Goal: Find specific page/section: Find specific page/section

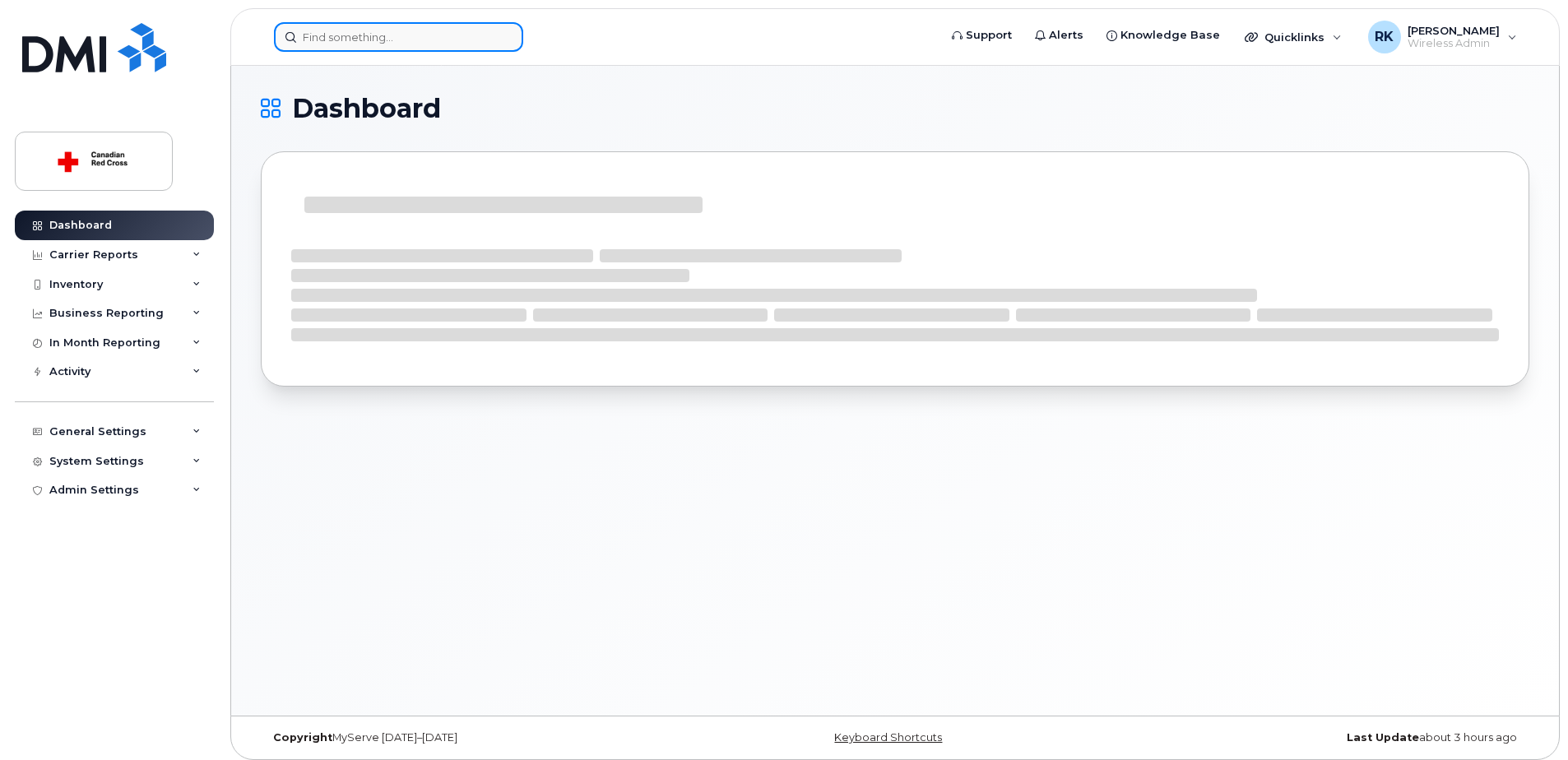
click at [326, 42] on input at bounding box center [398, 37] width 249 height 30
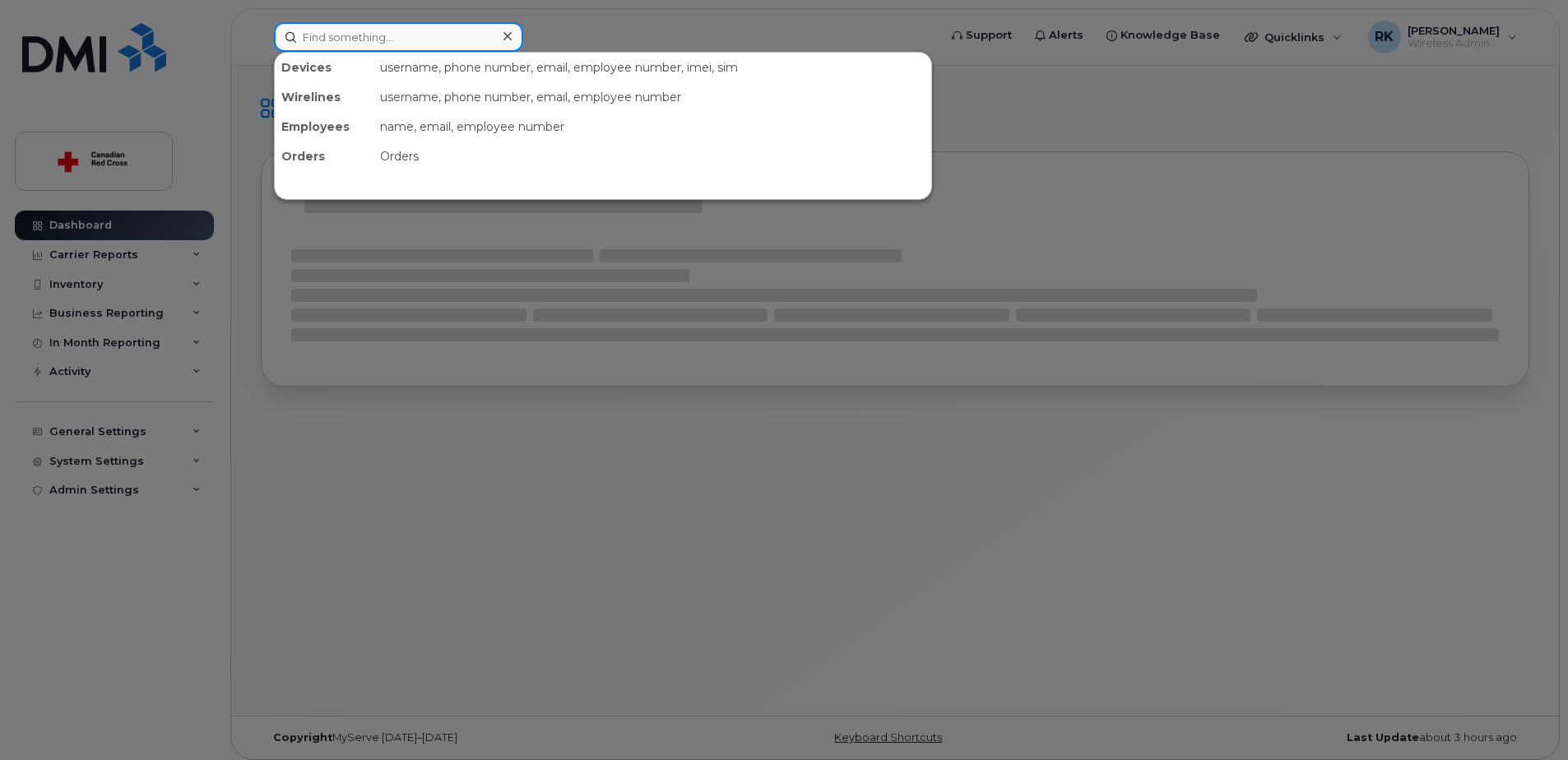
paste input "514-348-7329"
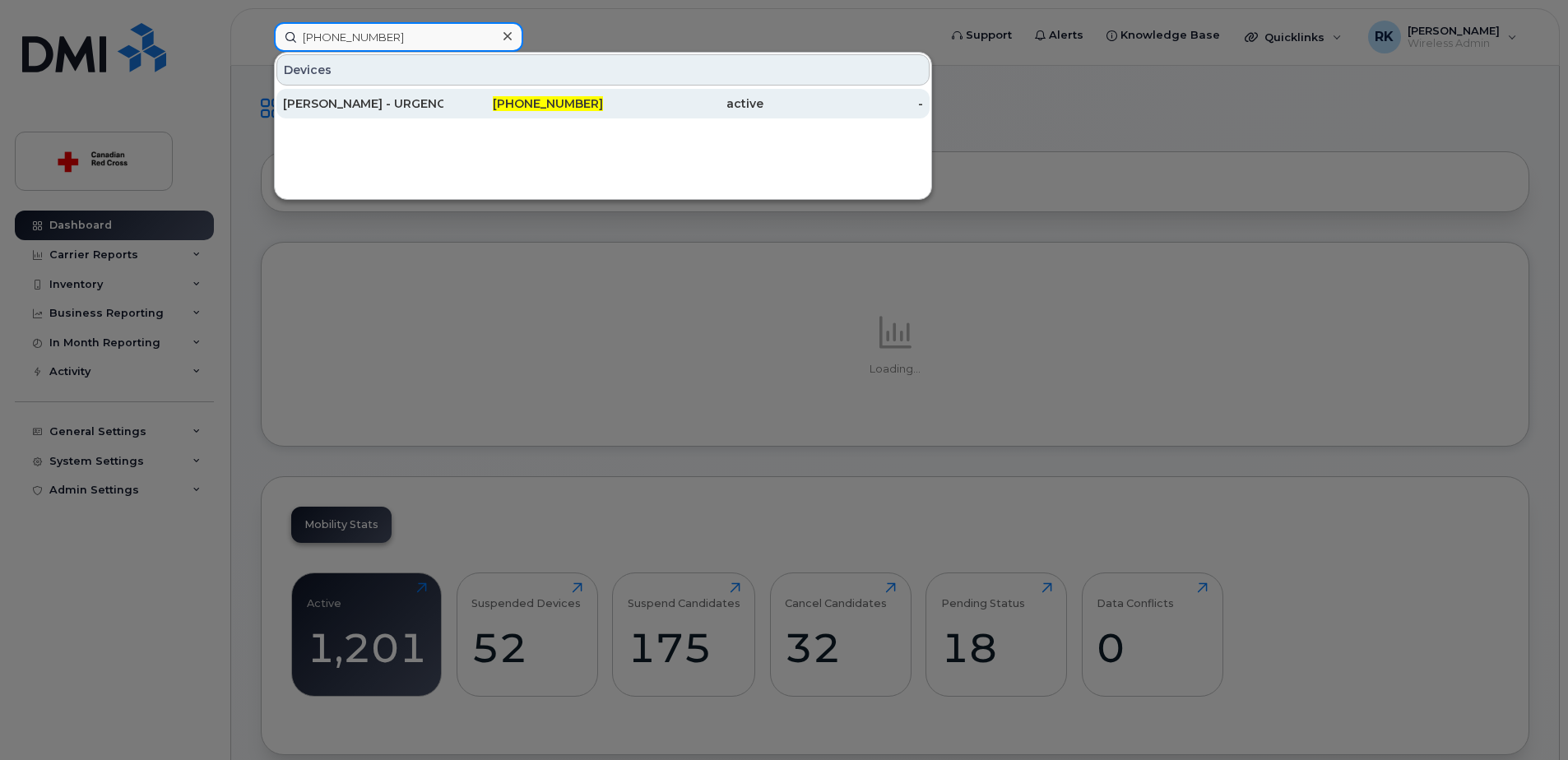
type input "514-348-7329"
click at [367, 102] on div "[PERSON_NAME] - URGENCE 3" at bounding box center [364, 103] width 161 height 17
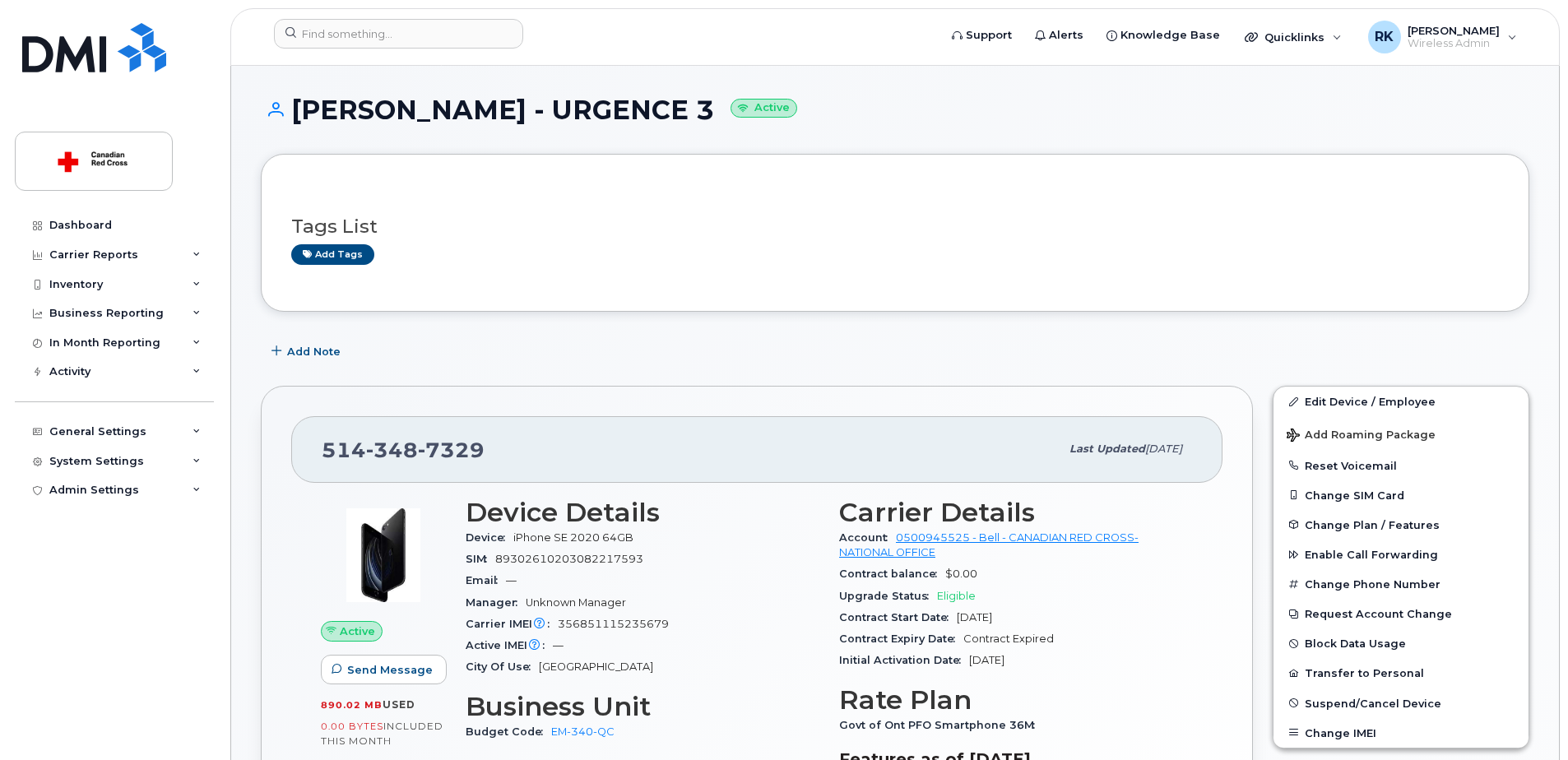
click at [642, 361] on div "Add Note" at bounding box center [894, 351] width 1268 height 30
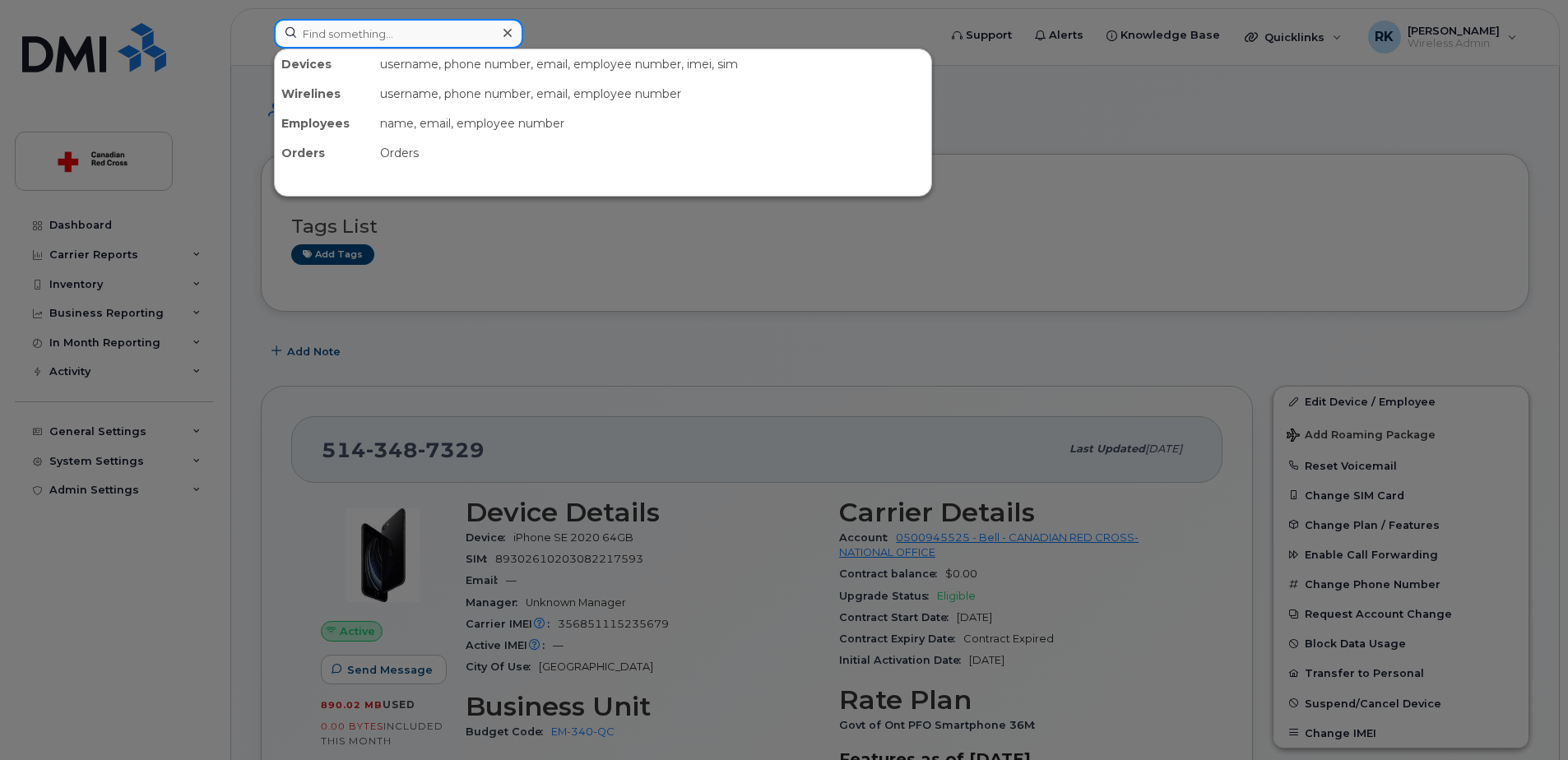
click at [370, 32] on input at bounding box center [398, 34] width 249 height 30
paste input "James Wright"
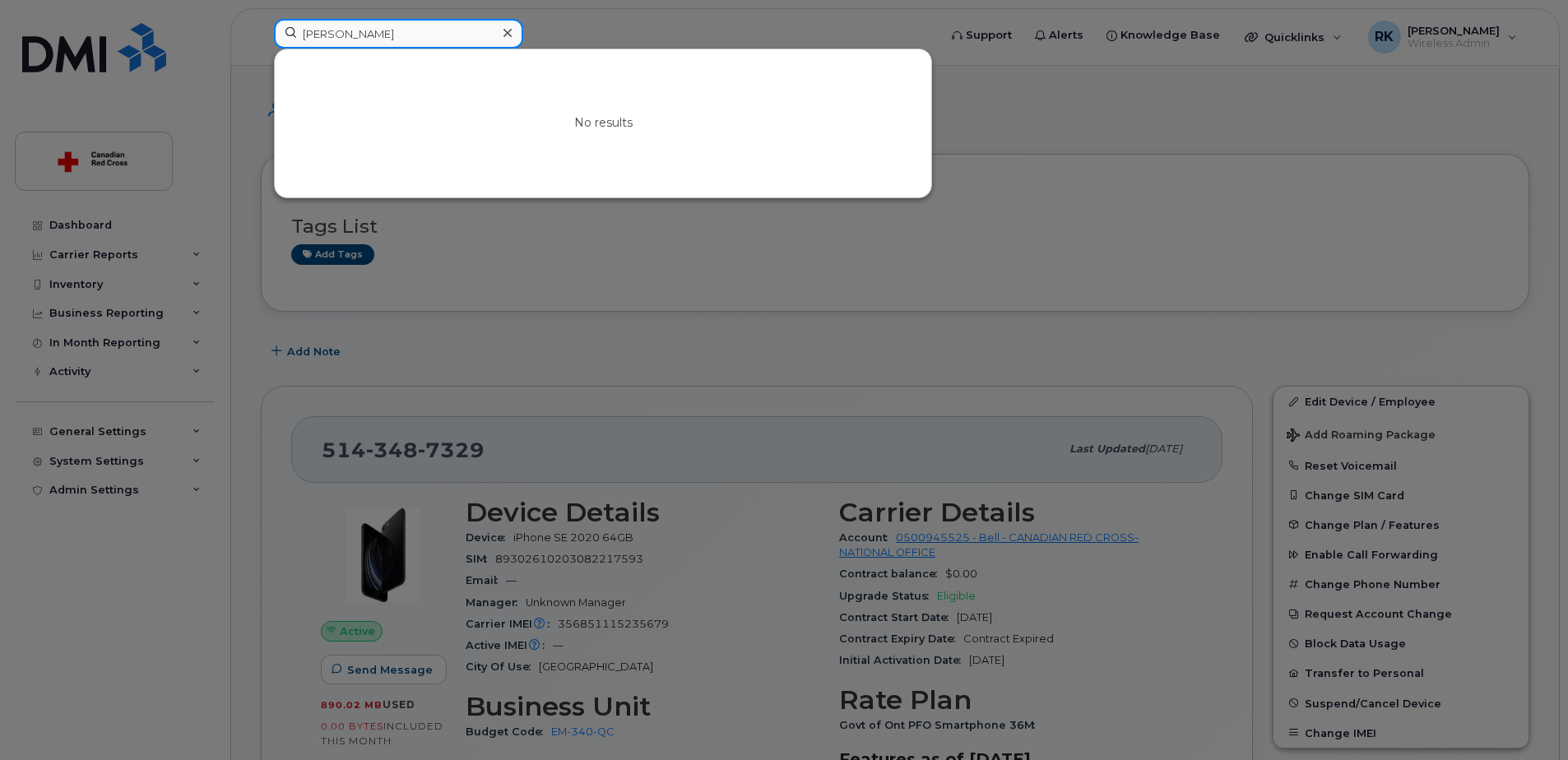
click at [389, 35] on input "James Wright" at bounding box center [398, 34] width 249 height 30
drag, startPoint x: 494, startPoint y: 293, endPoint x: 466, endPoint y: 273, distance: 34.4
click at [494, 292] on div at bounding box center [784, 380] width 1568 height 760
click at [361, 32] on input "James Wright" at bounding box center [398, 34] width 249 height 30
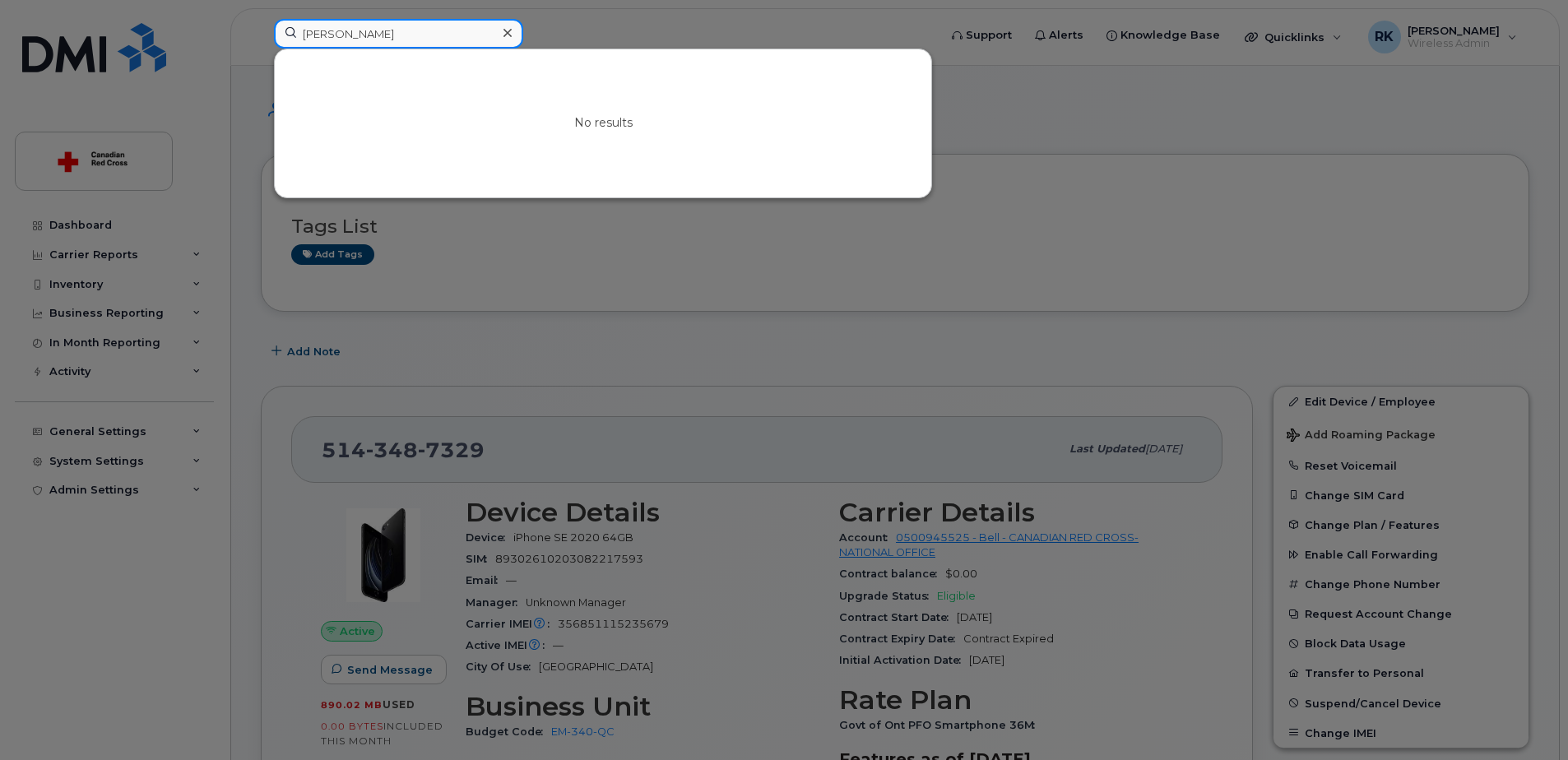
click at [361, 32] on input "James Wright" at bounding box center [398, 34] width 249 height 30
paste input "705-256-9649"
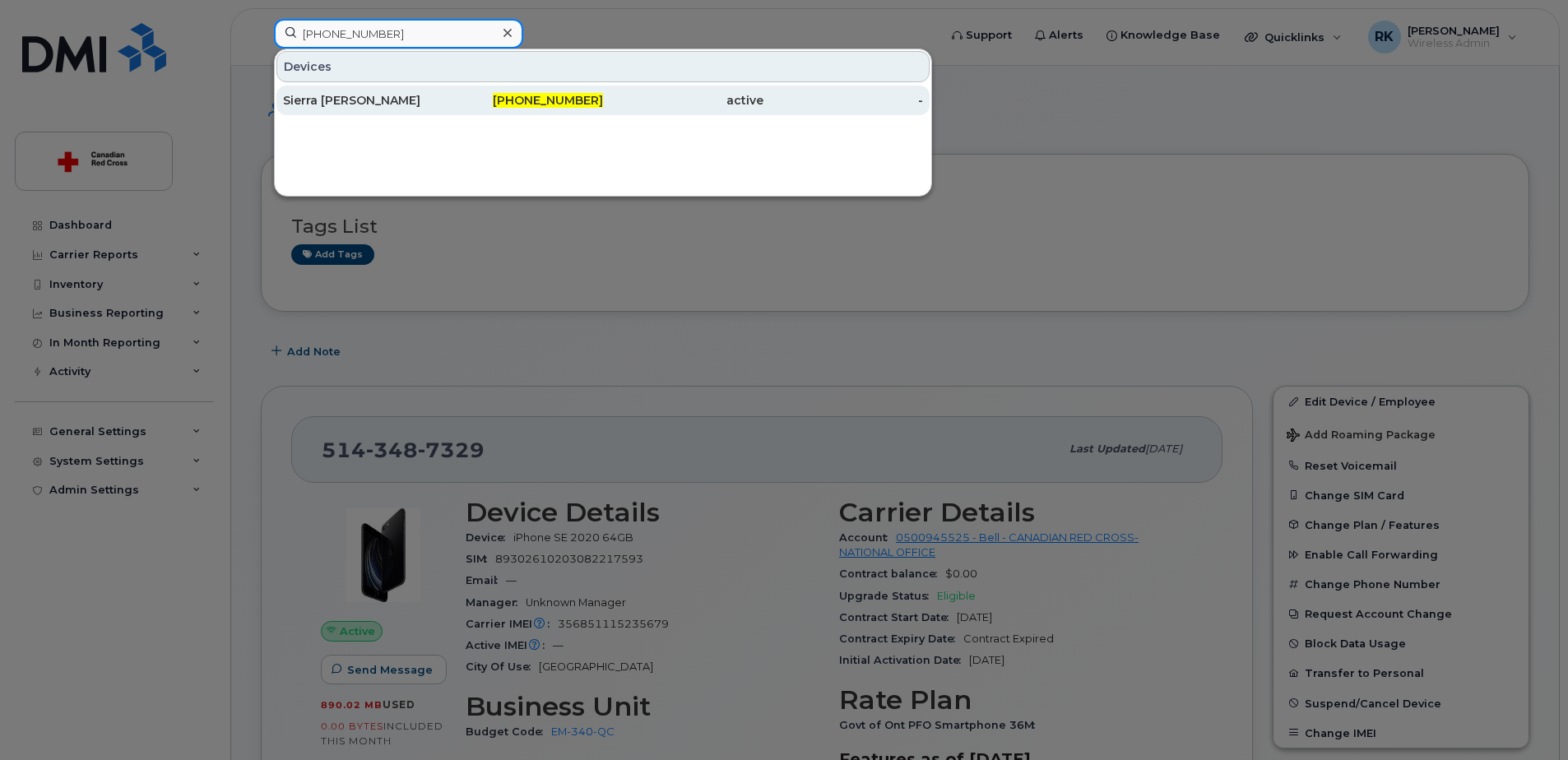
type input "705-256-9649"
click at [354, 102] on div "Sierra [PERSON_NAME]" at bounding box center [364, 100] width 161 height 17
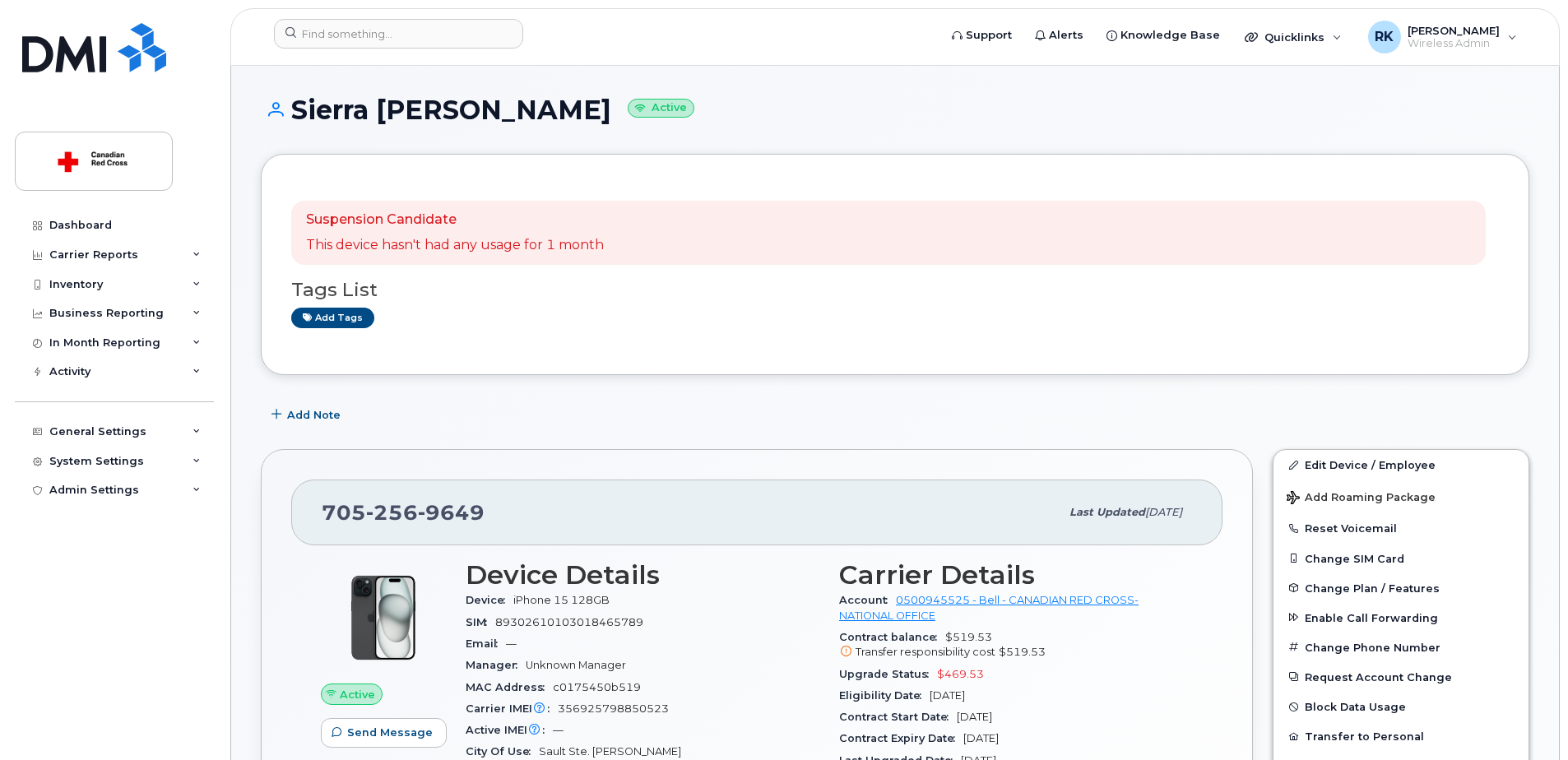
click at [333, 115] on h1 "Sierra [PERSON_NAME] Active" at bounding box center [894, 109] width 1268 height 29
click at [333, 114] on h1 "Sierra [PERSON_NAME] Active" at bounding box center [894, 109] width 1268 height 29
copy h1 "Sierra [PERSON_NAME]"
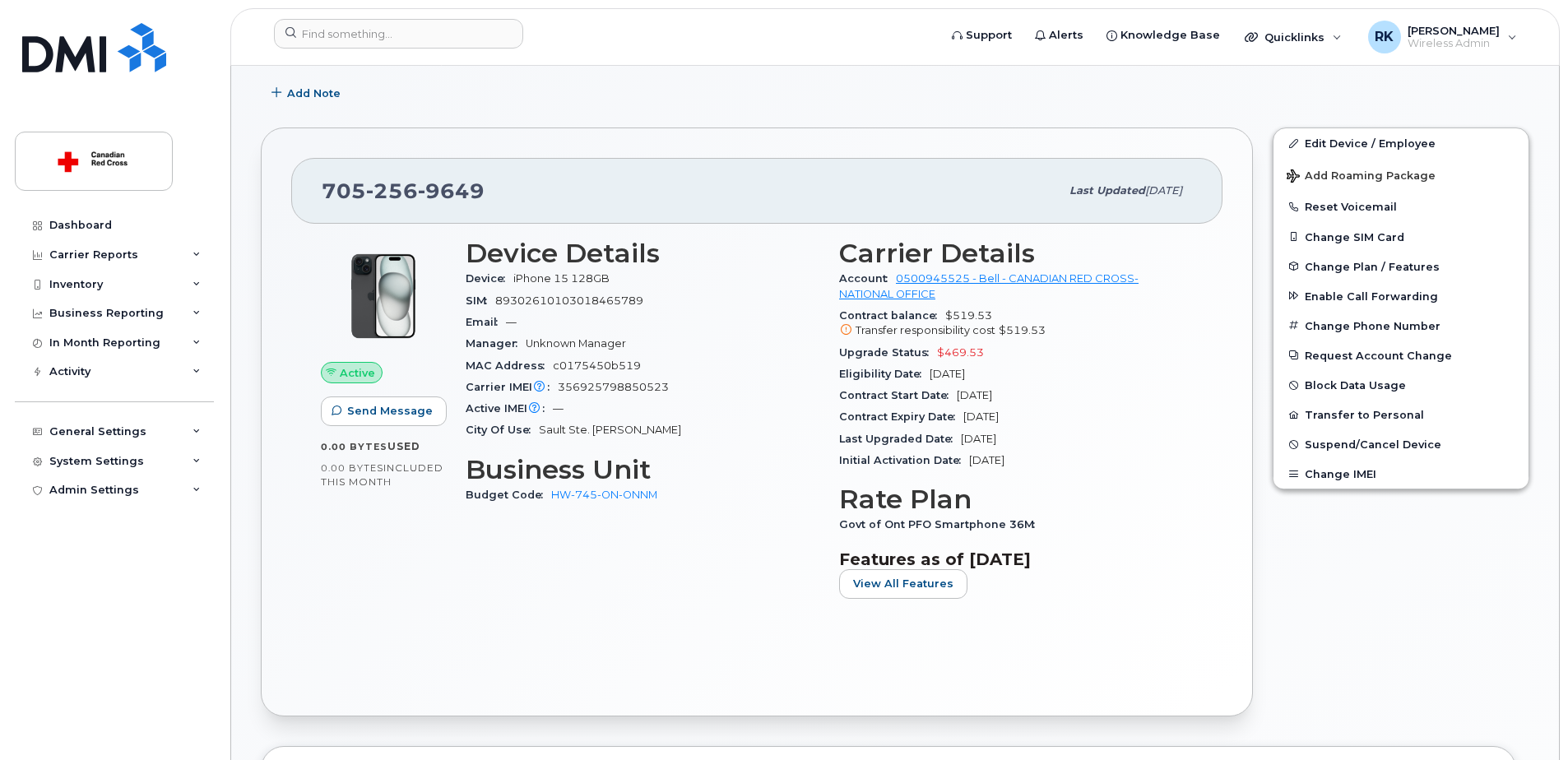
scroll to position [329, 0]
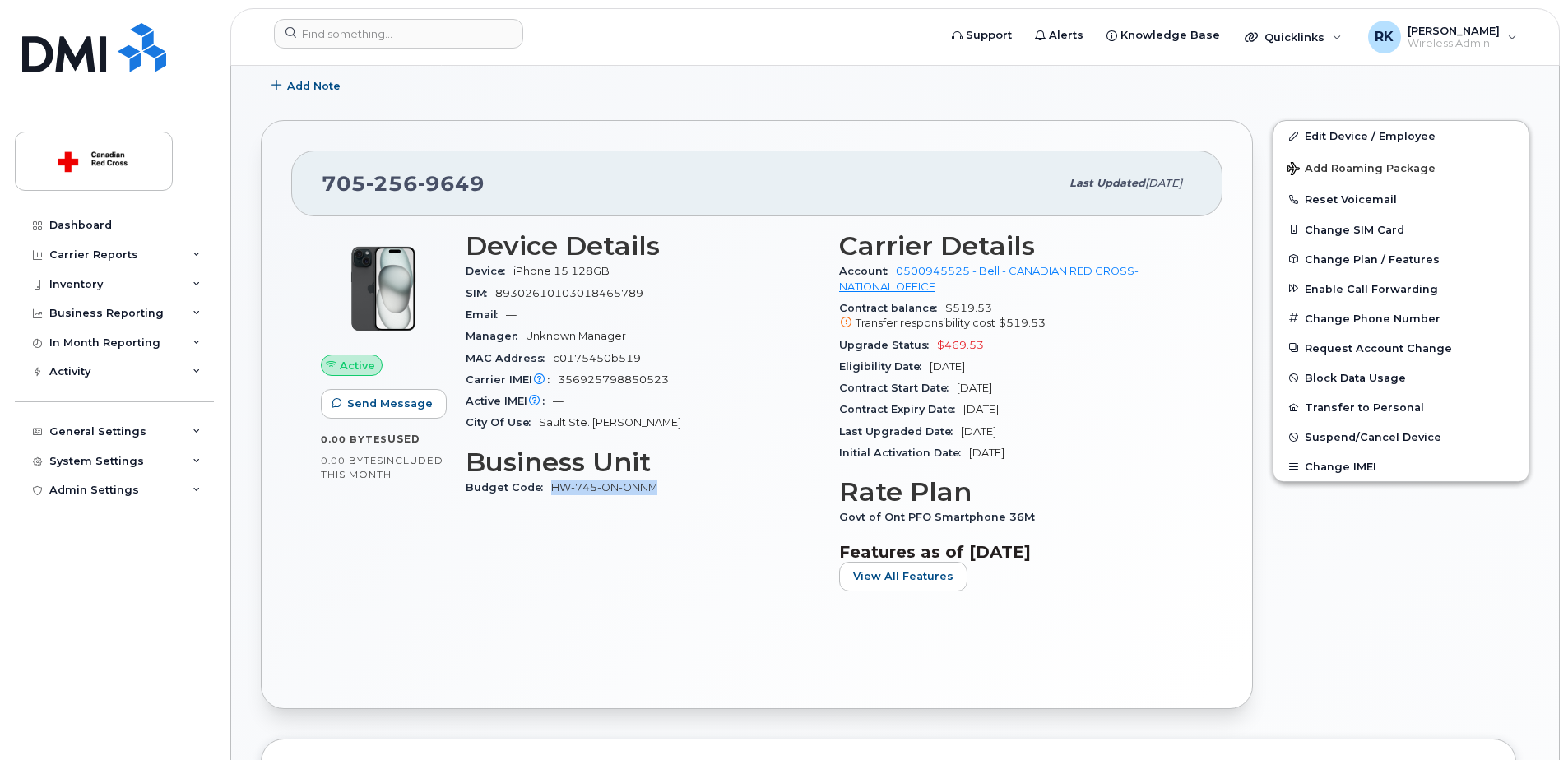
drag, startPoint x: 662, startPoint y: 493, endPoint x: 552, endPoint y: 491, distance: 110.0
click at [552, 491] on div "Budget Code HW-745-ON-ONNM" at bounding box center [642, 488] width 354 height 21
copy link "HW-745-ON-ONNM"
